Goal: Task Accomplishment & Management: Use online tool/utility

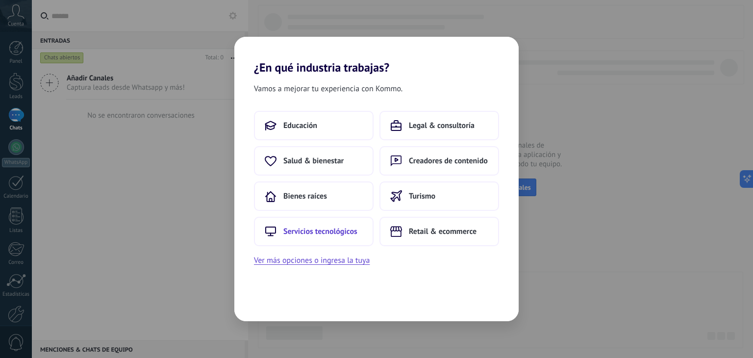
click at [349, 236] on button "Servicios tecnológicos" at bounding box center [314, 231] width 120 height 29
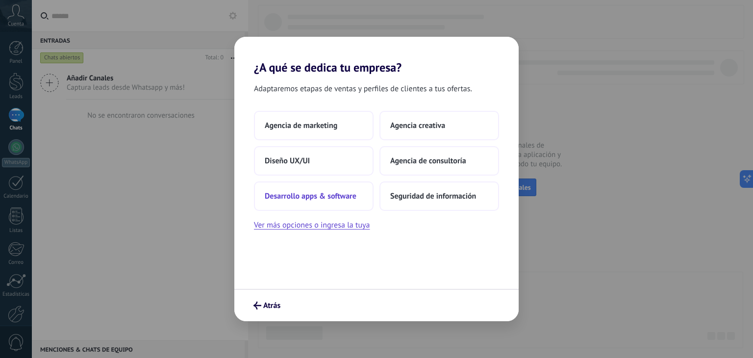
click at [351, 202] on button "Desarrollo apps & software" at bounding box center [314, 195] width 120 height 29
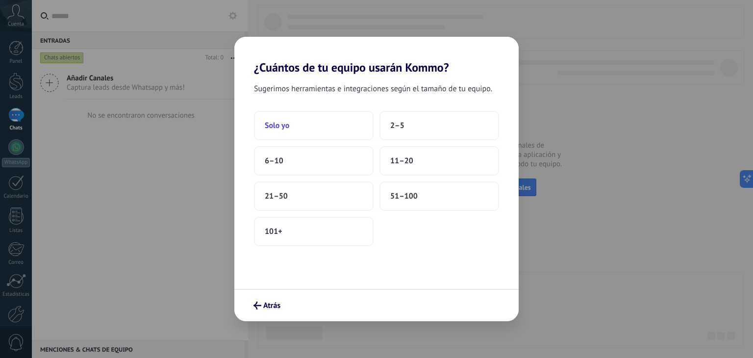
click at [325, 125] on button "Solo yo" at bounding box center [314, 125] width 120 height 29
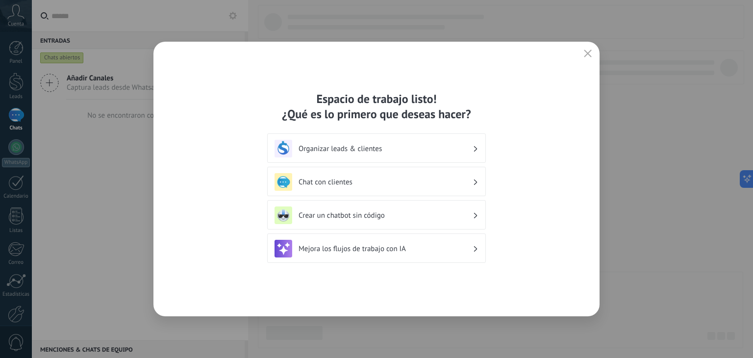
click at [586, 53] on icon "button" at bounding box center [588, 54] width 8 height 8
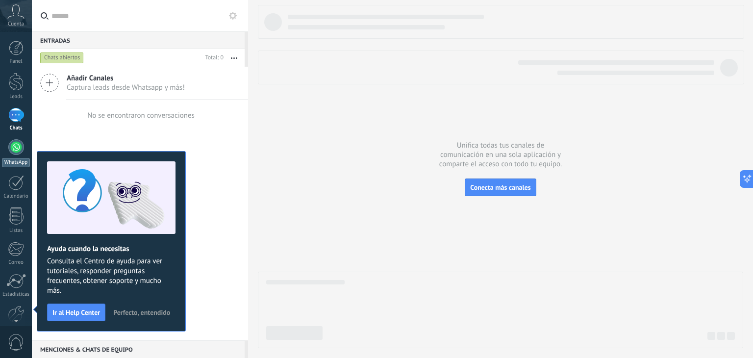
drag, startPoint x: 20, startPoint y: 104, endPoint x: 20, endPoint y: 147, distance: 42.6
click at [20, 147] on div "Panel Leads Chats WhatsApp Clientes" at bounding box center [16, 208] width 32 height 335
click at [20, 147] on div at bounding box center [16, 147] width 16 height 16
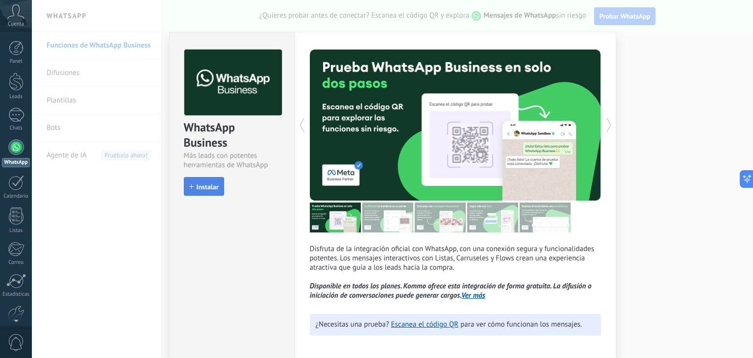
click at [210, 192] on button "Instalar" at bounding box center [204, 186] width 40 height 19
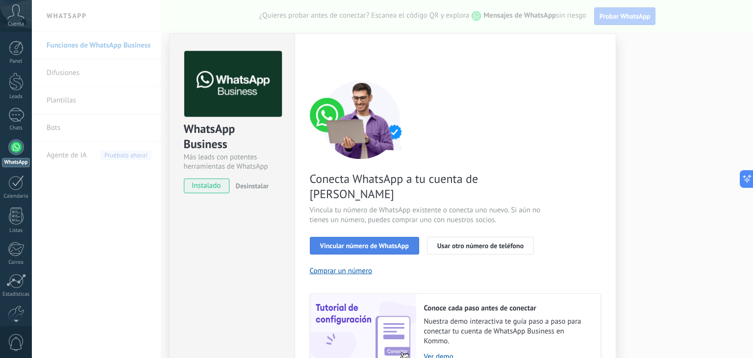
click at [362, 242] on span "Vincular número de WhatsApp" at bounding box center [364, 245] width 89 height 7
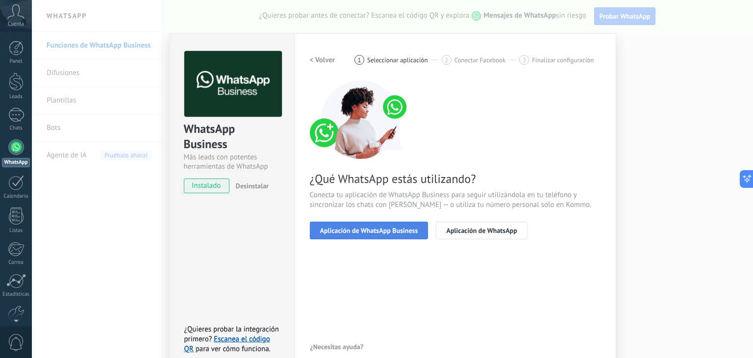
click at [385, 228] on span "Aplicación de WhatsApp Business" at bounding box center [369, 230] width 98 height 7
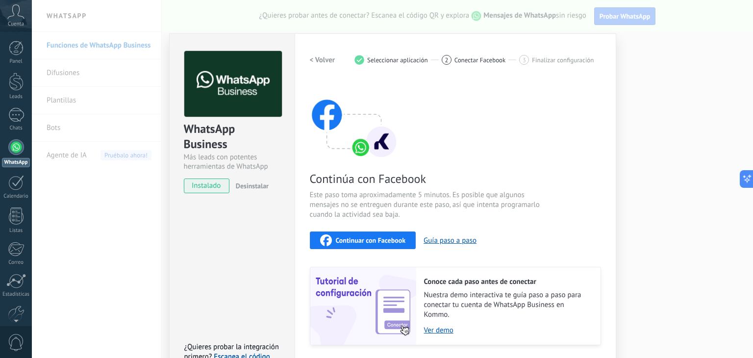
click at [382, 237] on span "Continuar con Facebook" at bounding box center [371, 240] width 70 height 7
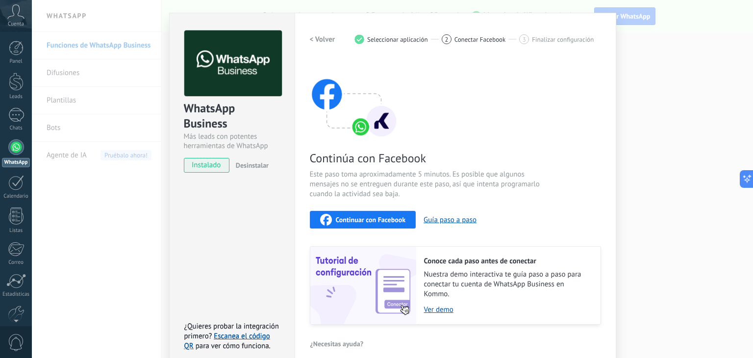
scroll to position [30, 0]
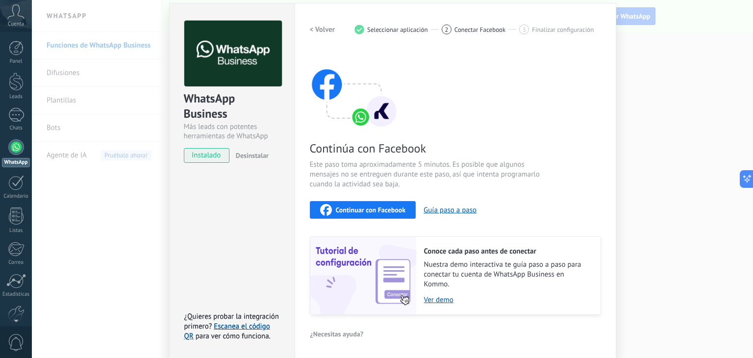
click at [390, 210] on span "Continuar con Facebook" at bounding box center [371, 209] width 70 height 7
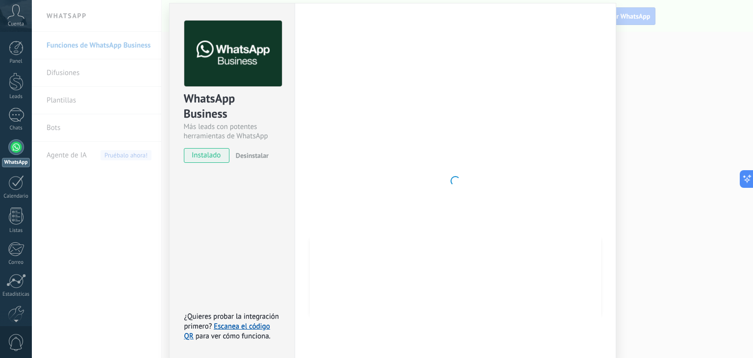
click at [712, 100] on div "WhatsApp Business Más leads con potentes herramientas de WhatsApp instalado Des…" at bounding box center [392, 179] width 721 height 358
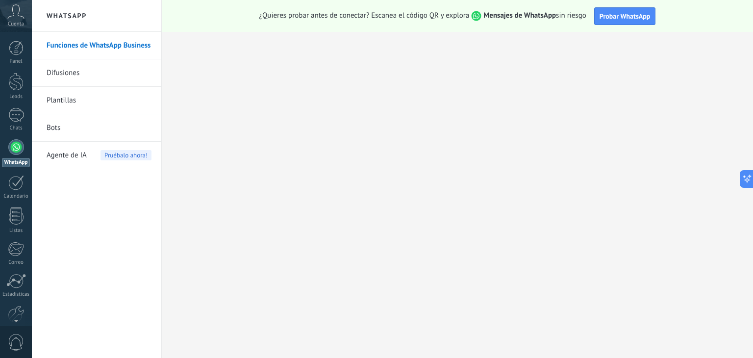
scroll to position [0, 0]
